Goal: Task Accomplishment & Management: Complete application form

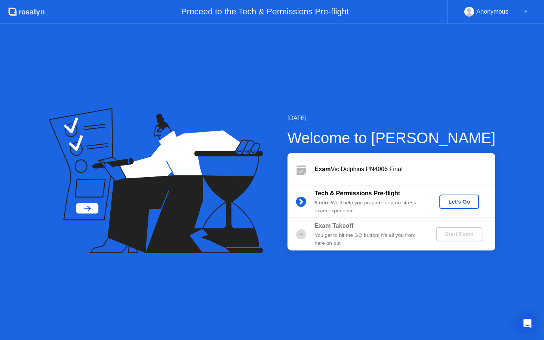
click at [456, 203] on div "Let's Go" at bounding box center [459, 202] width 34 height 6
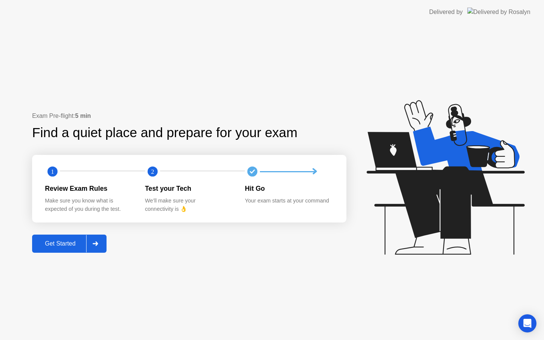
click at [71, 244] on div "Get Started" at bounding box center [60, 243] width 52 height 7
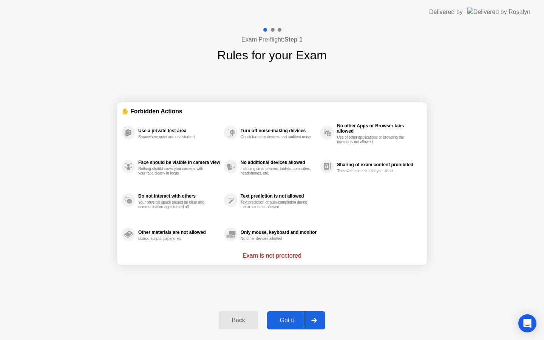
click at [293, 317] on div "Got it" at bounding box center [287, 320] width 36 height 7
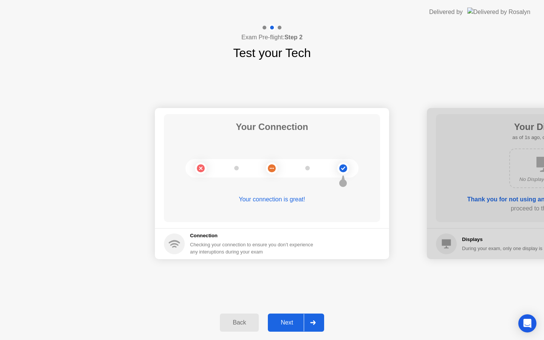
click at [295, 319] on div "Next" at bounding box center [287, 322] width 34 height 7
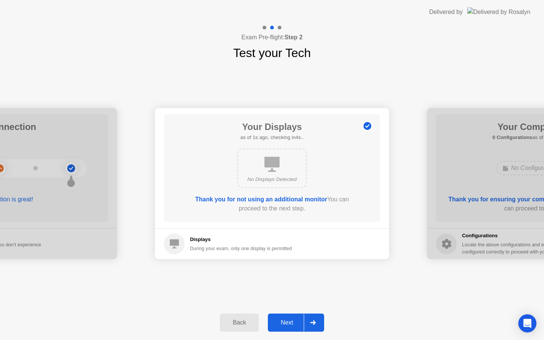
click at [295, 319] on div "Next" at bounding box center [287, 322] width 34 height 7
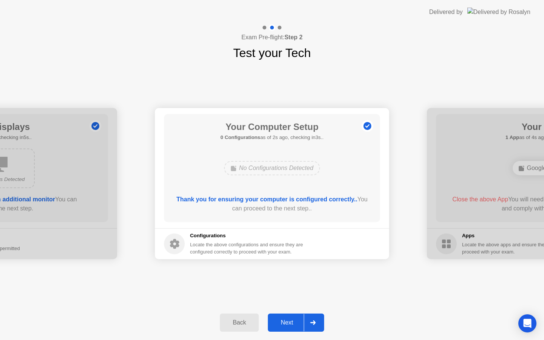
click at [295, 319] on div "Next" at bounding box center [287, 322] width 34 height 7
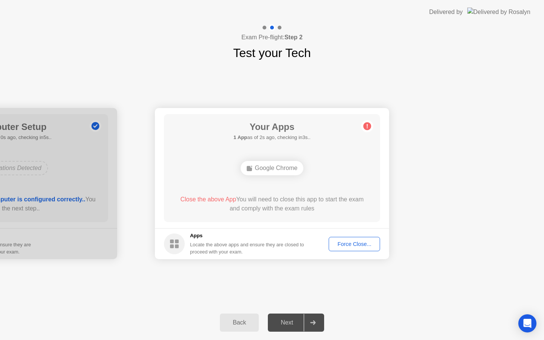
click at [352, 246] on div "Force Close..." at bounding box center [354, 244] width 46 height 6
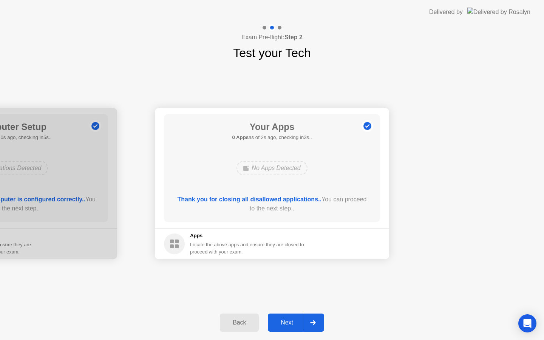
click at [286, 327] on button "Next" at bounding box center [296, 323] width 56 height 18
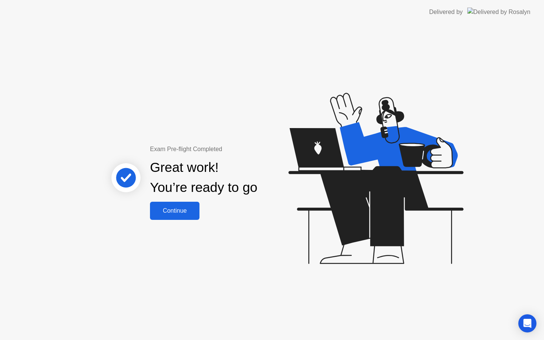
click at [181, 205] on button "Continue" at bounding box center [174, 211] width 49 height 18
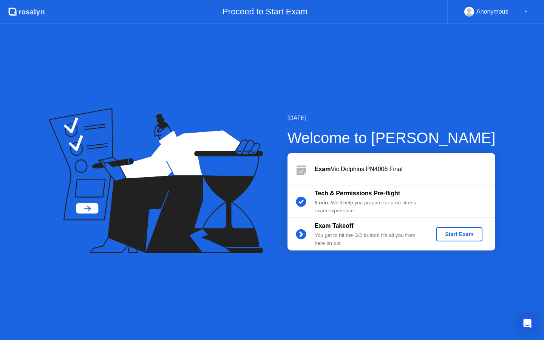
click at [454, 229] on button "Start Exam" at bounding box center [459, 234] width 46 height 14
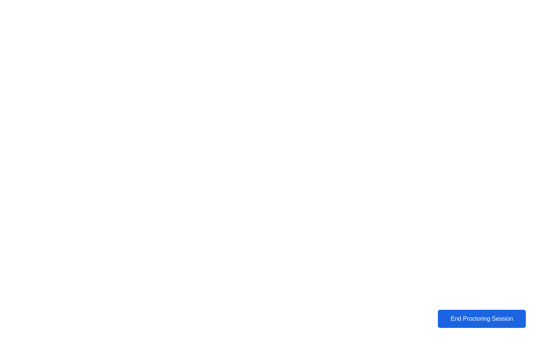
click at [470, 319] on div "End Proctoring Session" at bounding box center [482, 319] width 92 height 8
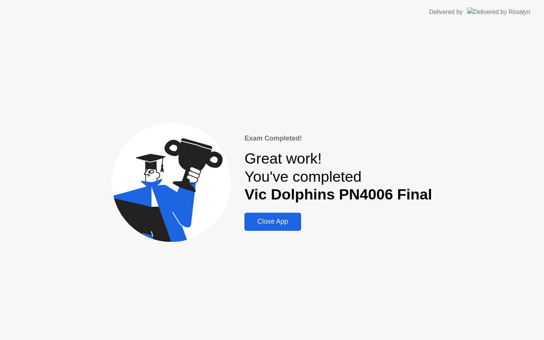
click at [278, 222] on div "Close App" at bounding box center [273, 222] width 52 height 8
